Goal: Information Seeking & Learning: Learn about a topic

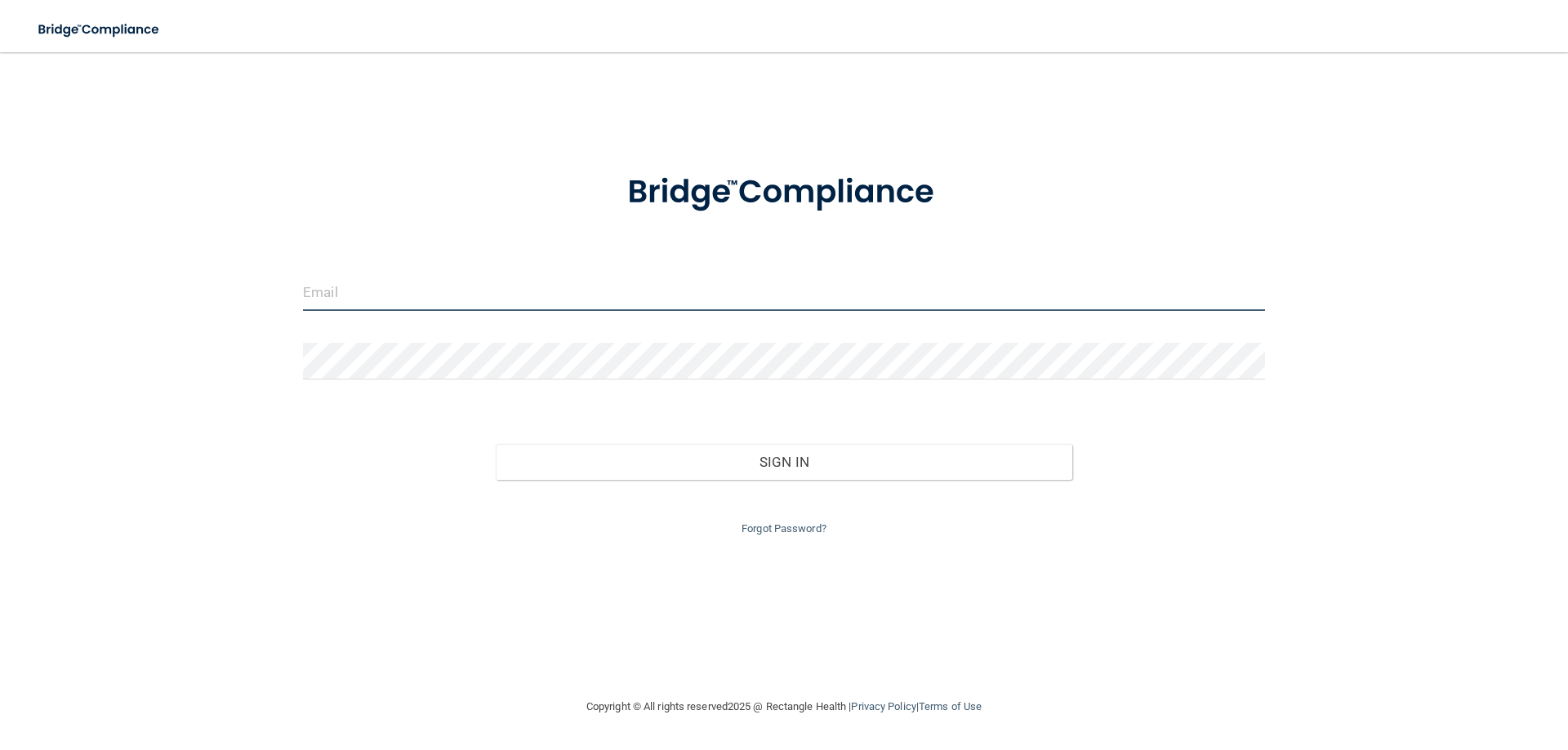
click at [614, 301] on input "email" at bounding box center [784, 293] width 962 height 37
type input "d"
type input "[EMAIL_ADDRESS][DOMAIN_NAME]"
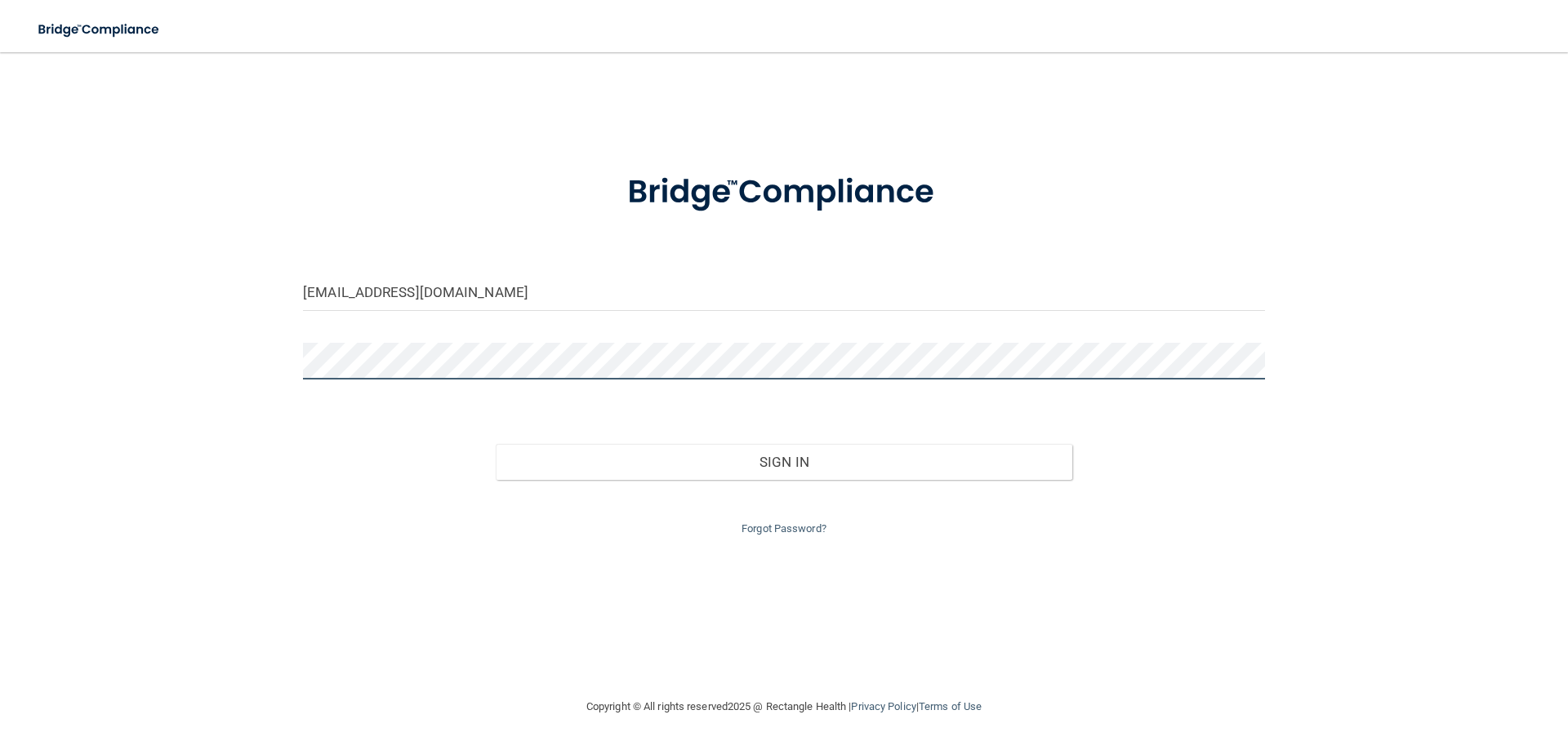
click at [495, 444] on button "Sign In" at bounding box center [784, 462] width 577 height 36
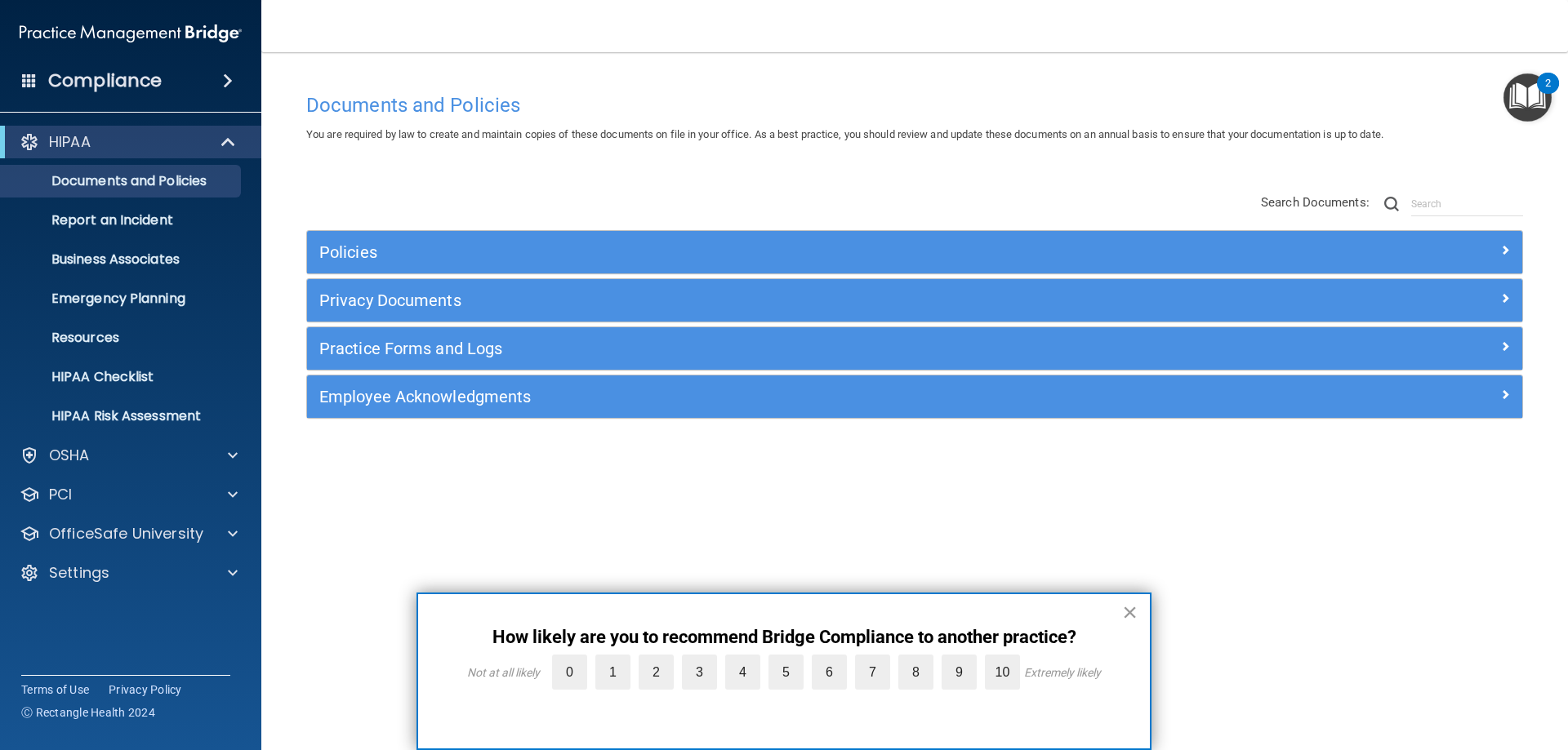
click at [1127, 609] on button "×" at bounding box center [1129, 612] width 16 height 26
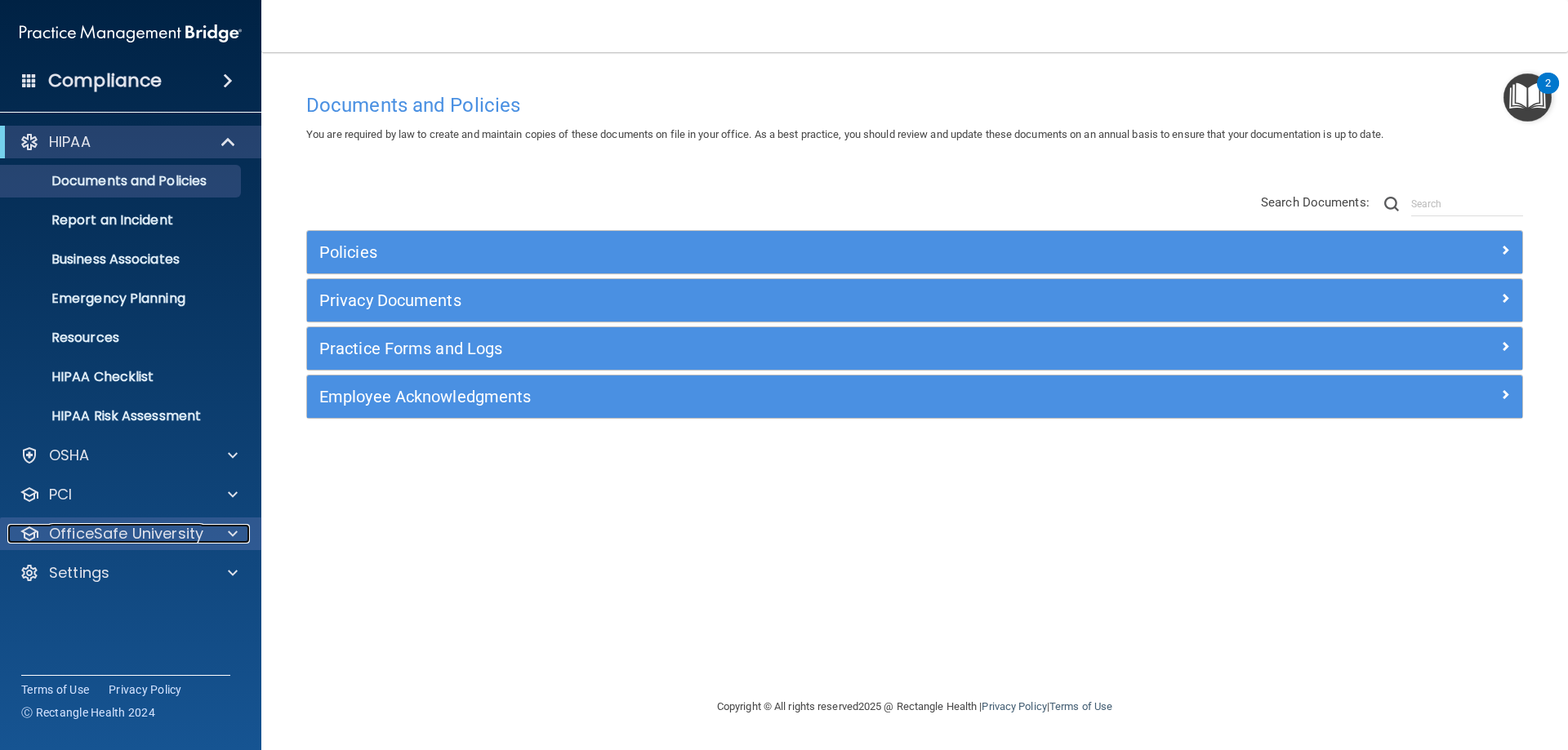
click at [171, 542] on p "OfficeSafe University" at bounding box center [126, 533] width 154 height 20
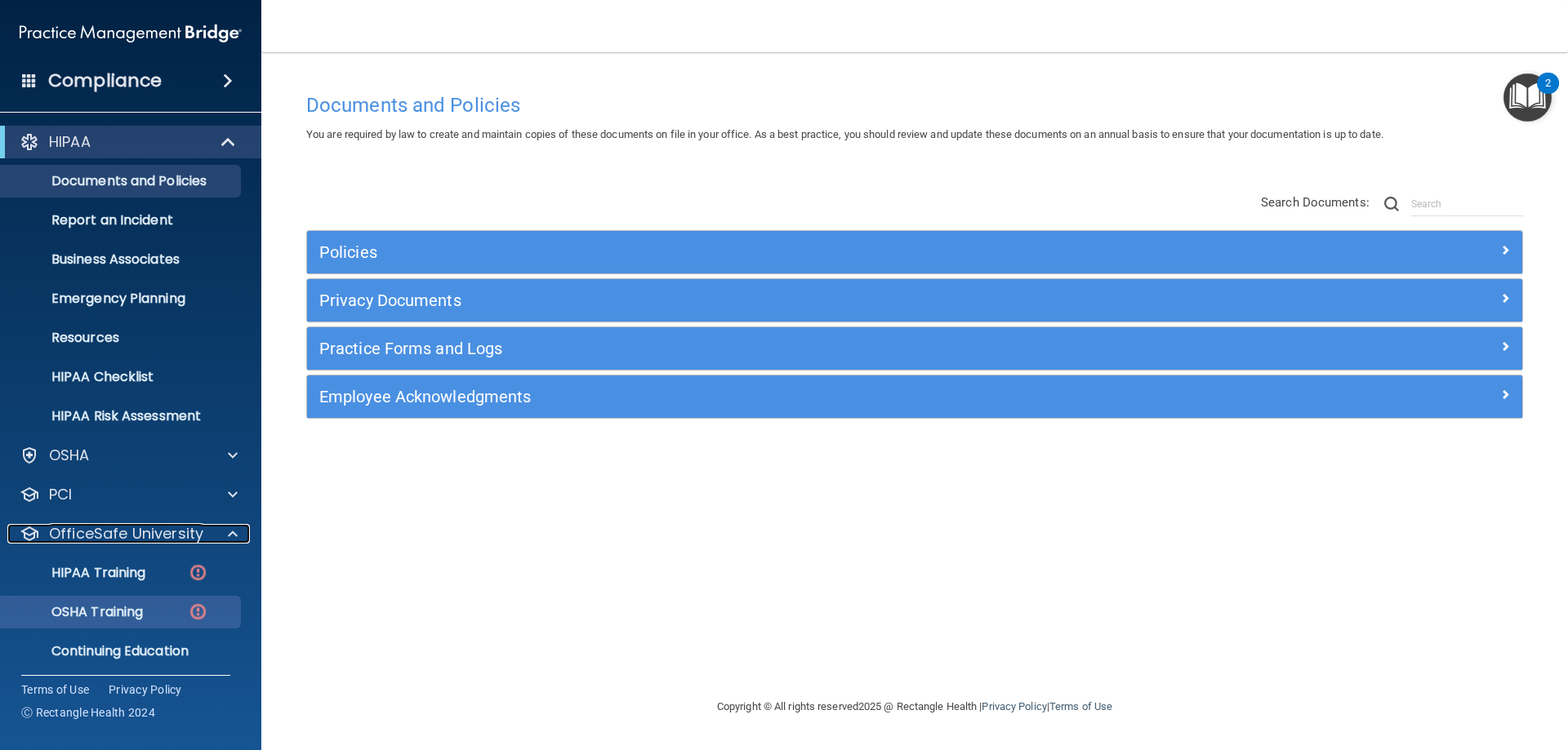
scroll to position [45, 0]
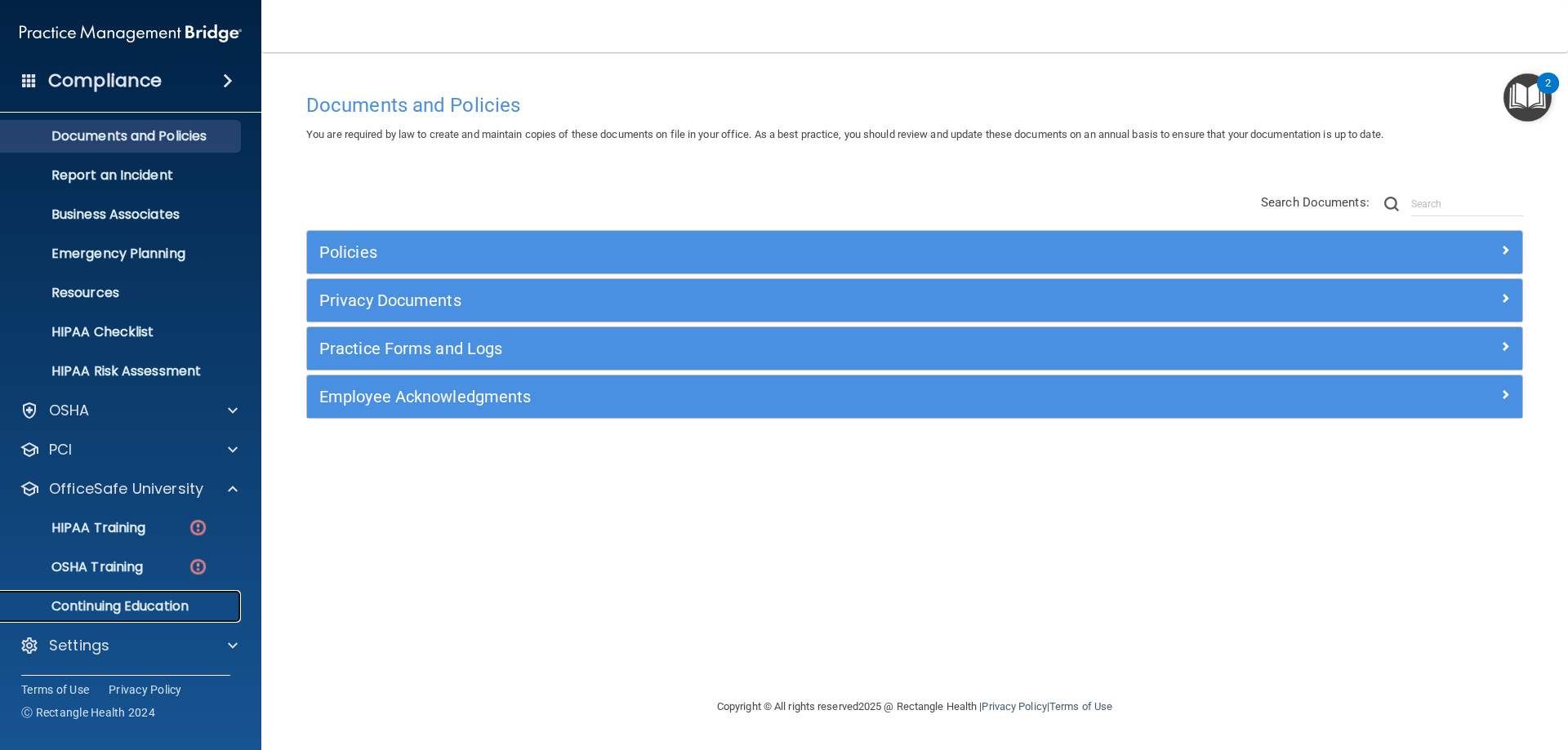
click at [185, 609] on p "Continuing Education" at bounding box center [122, 607] width 223 height 17
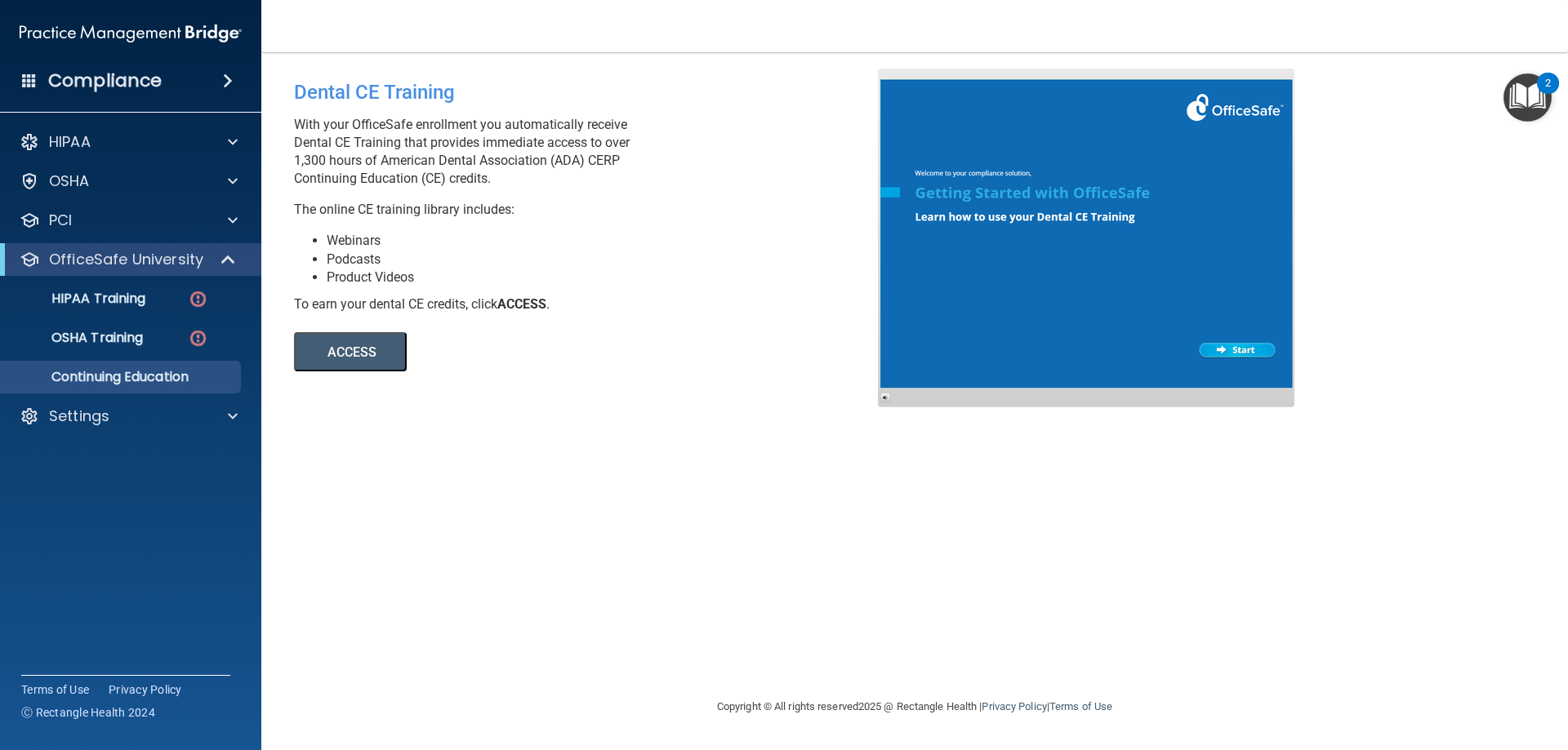
click at [1227, 352] on div at bounding box center [1087, 238] width 416 height 339
click at [323, 360] on button "ACCESS" at bounding box center [349, 352] width 112 height 39
